Goal: Navigation & Orientation: Find specific page/section

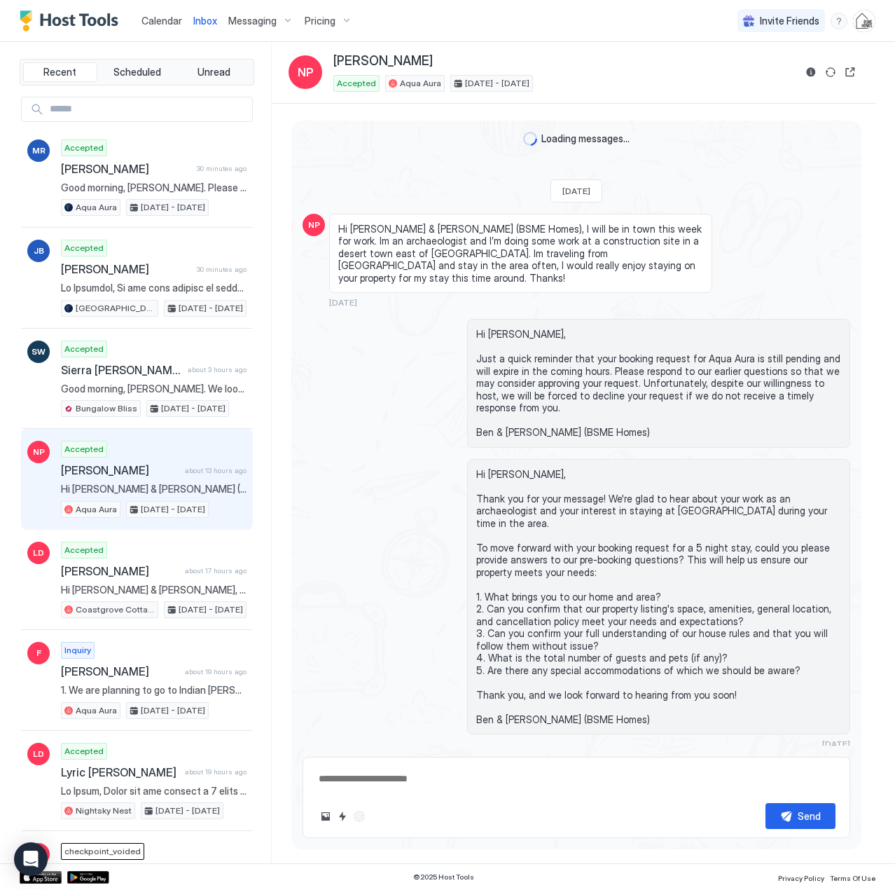
scroll to position [3709, 0]
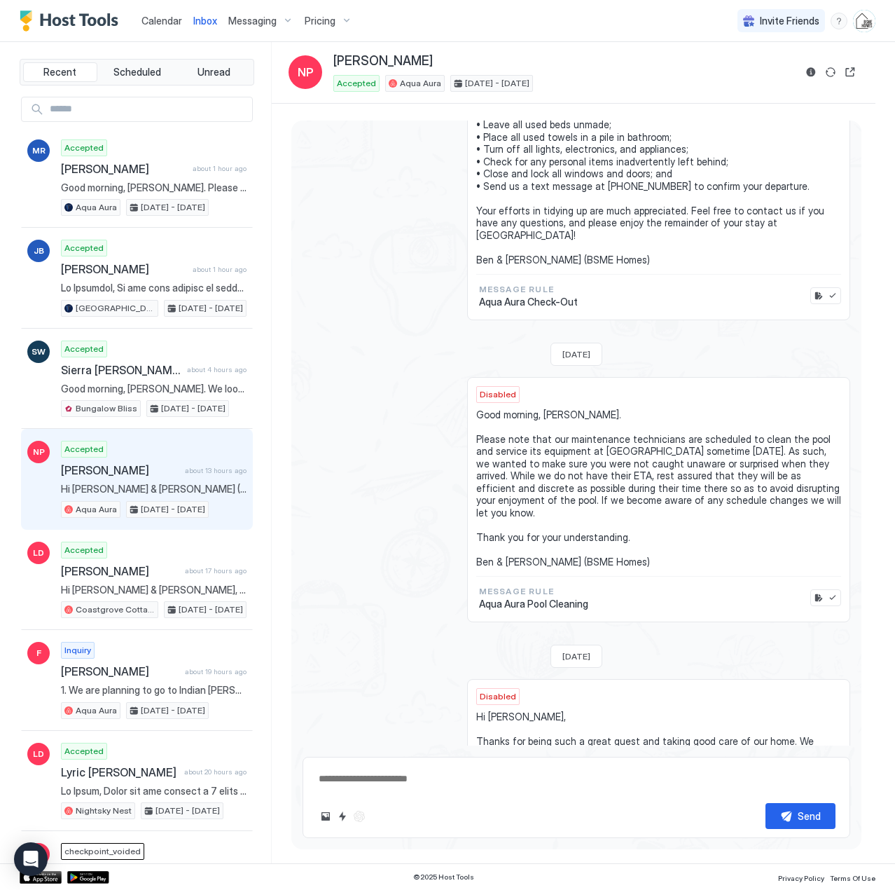
click at [154, 17] on span "Calendar" at bounding box center [162, 21] width 41 height 12
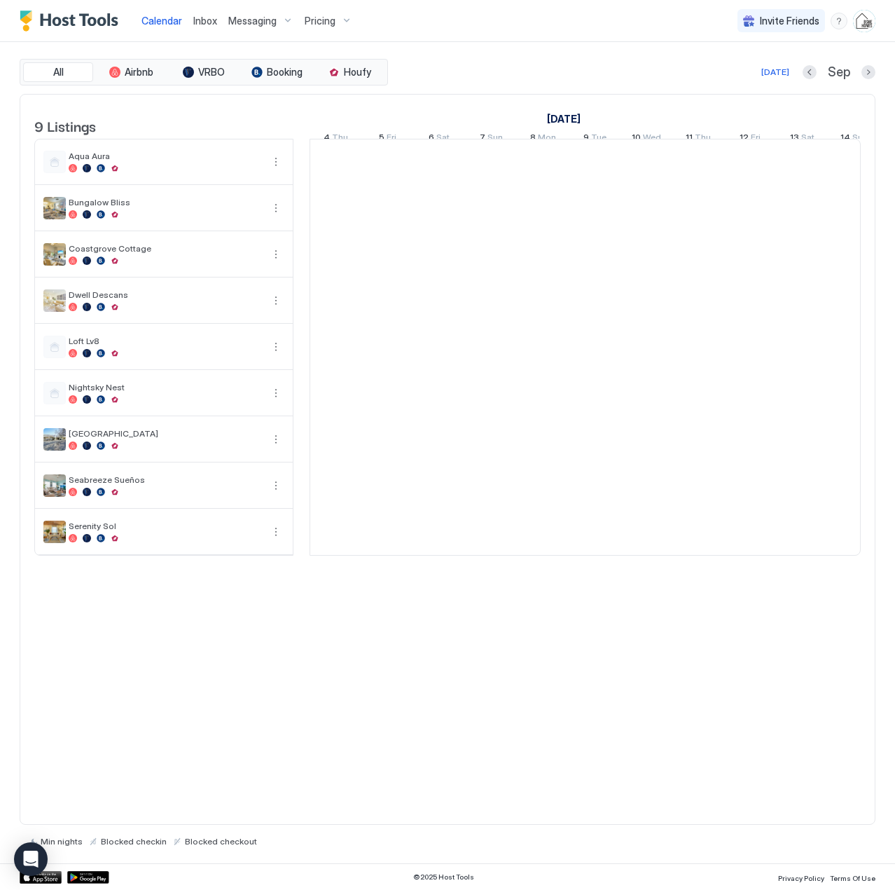
scroll to position [0, 778]
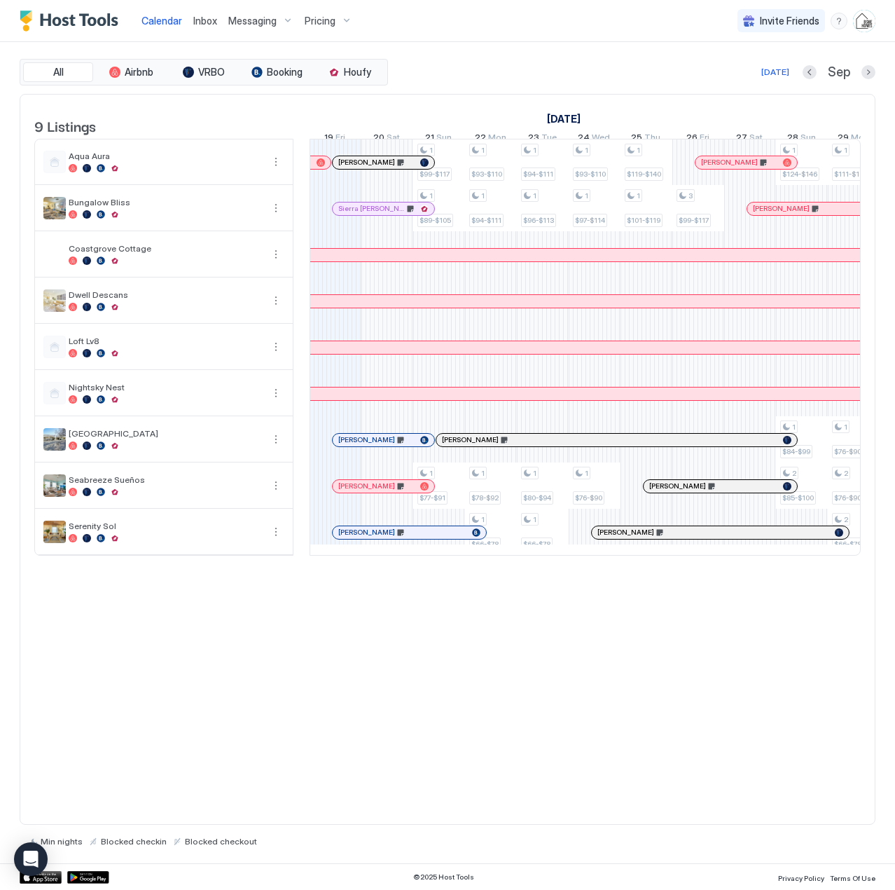
click at [200, 20] on span "Inbox" at bounding box center [205, 21] width 24 height 12
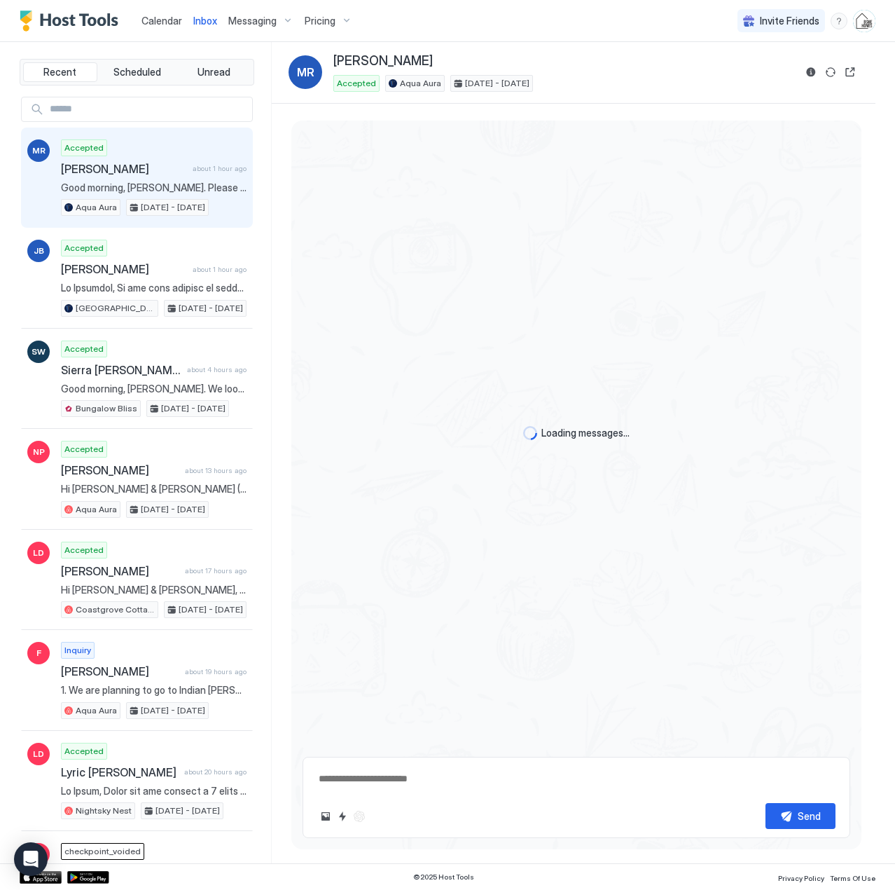
scroll to position [1166, 0]
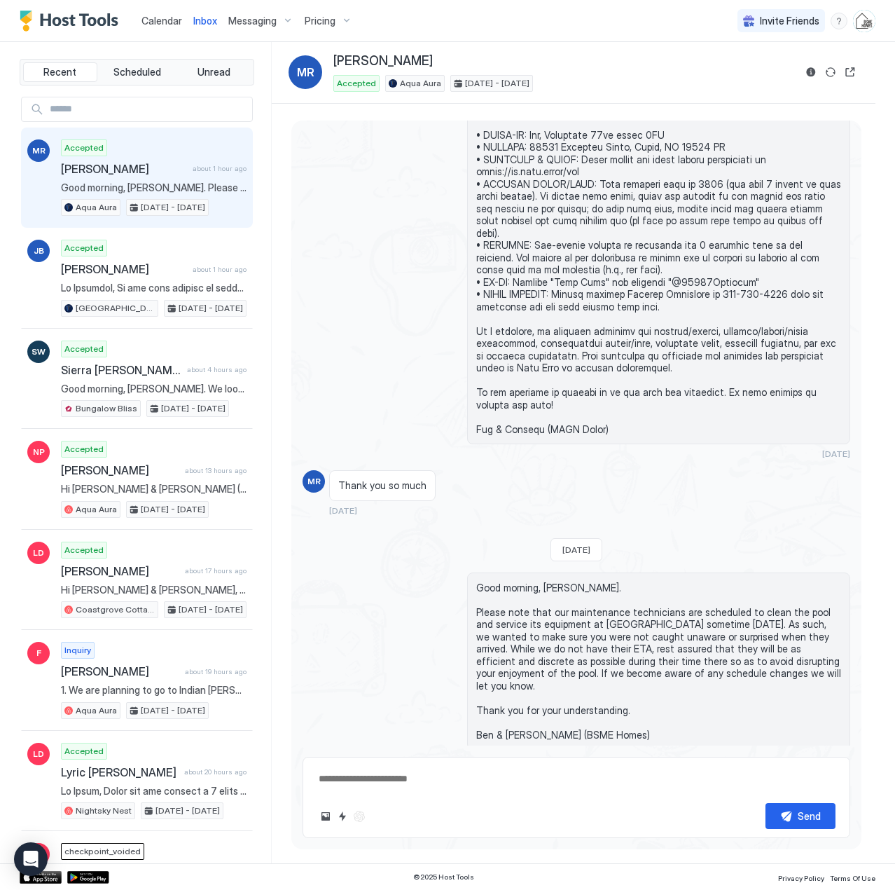
click at [170, 25] on span "Calendar" at bounding box center [162, 21] width 41 height 12
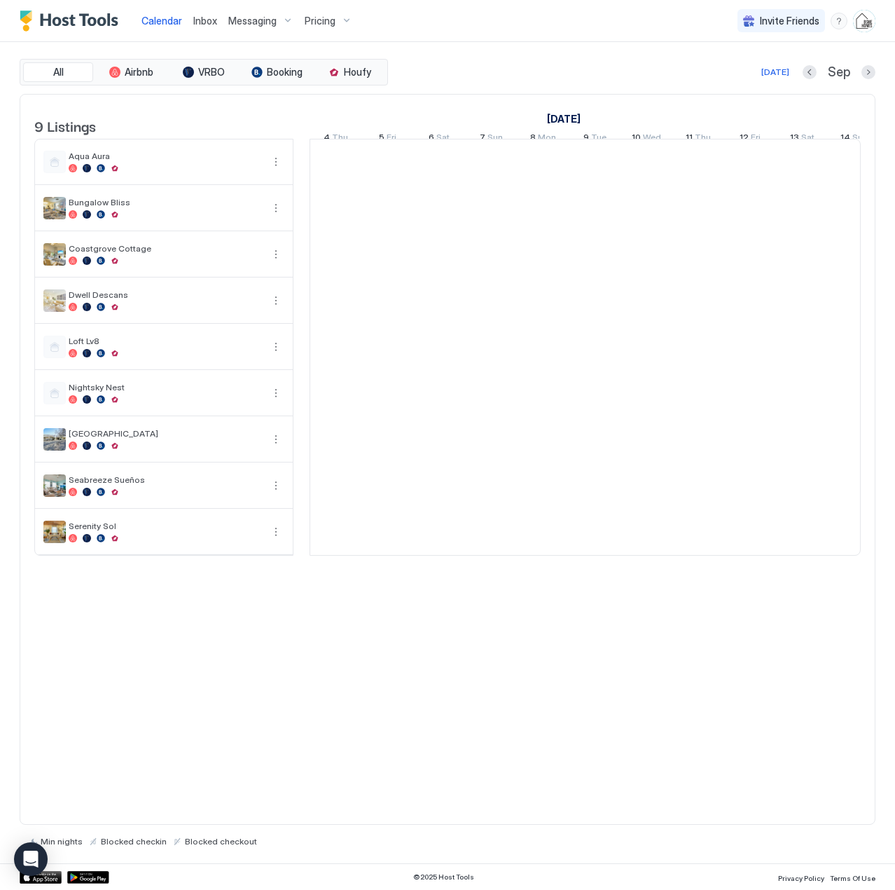
scroll to position [0, 778]
